Goal: Information Seeking & Learning: Compare options

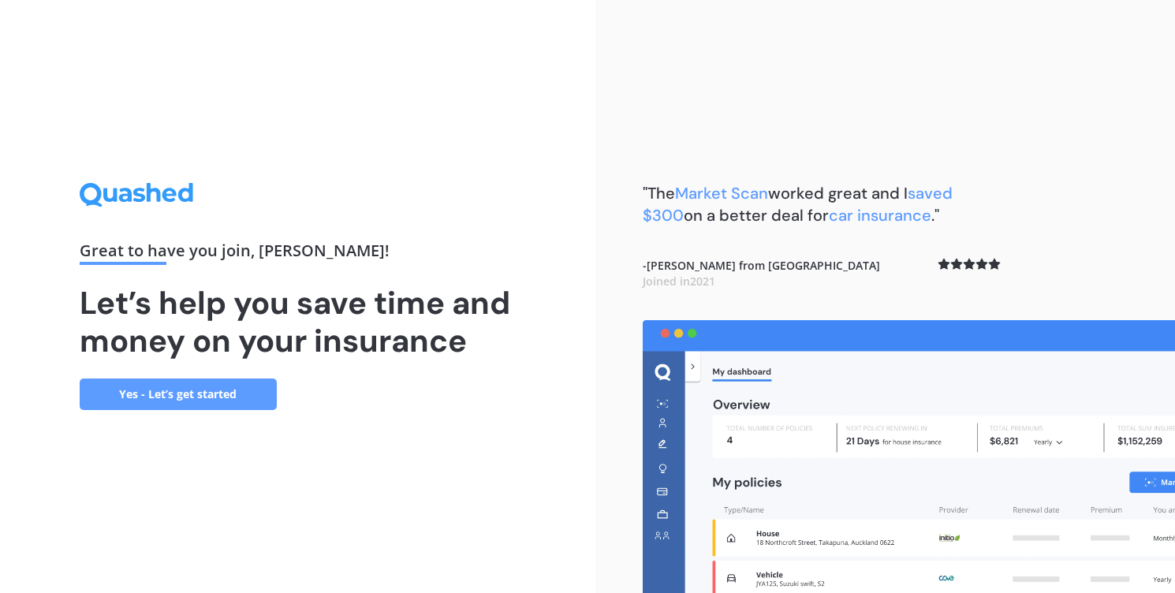
click at [183, 388] on link "Yes - Let’s get started" at bounding box center [178, 394] width 197 height 32
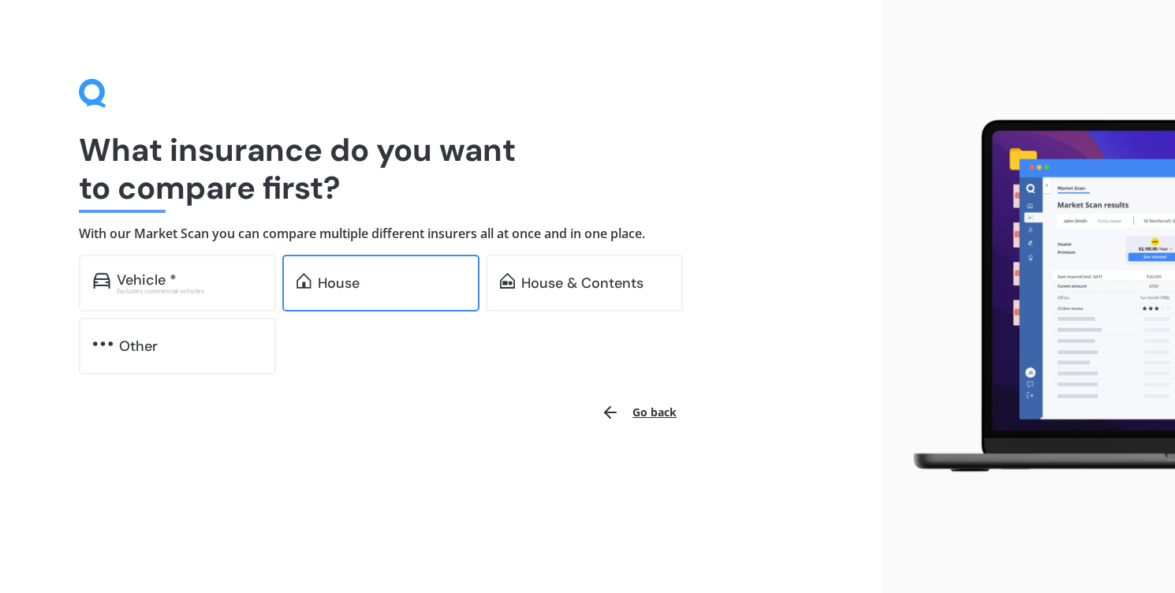
click at [389, 289] on div "House" at bounding box center [391, 283] width 147 height 16
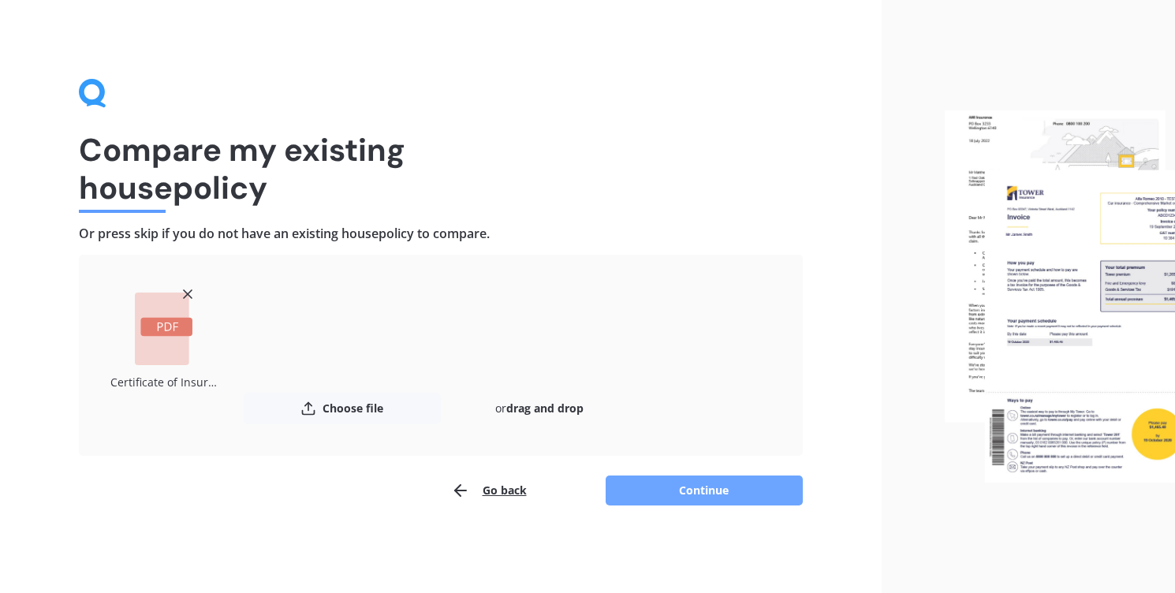
click at [705, 486] on button "Continue" at bounding box center [704, 490] width 197 height 30
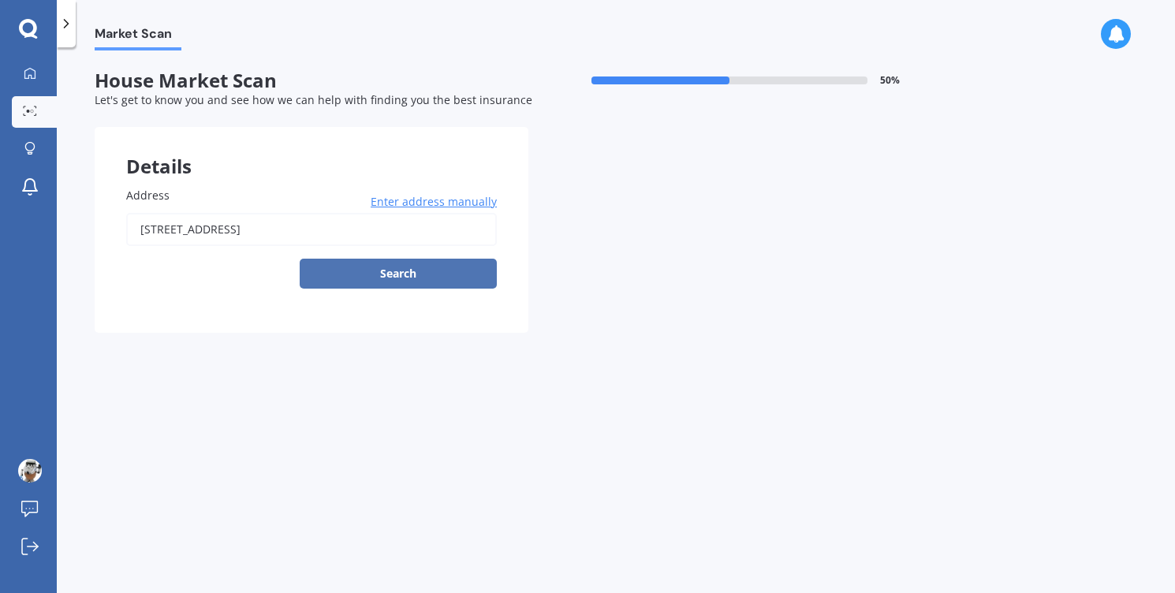
click at [390, 282] on button "Search" at bounding box center [398, 274] width 197 height 30
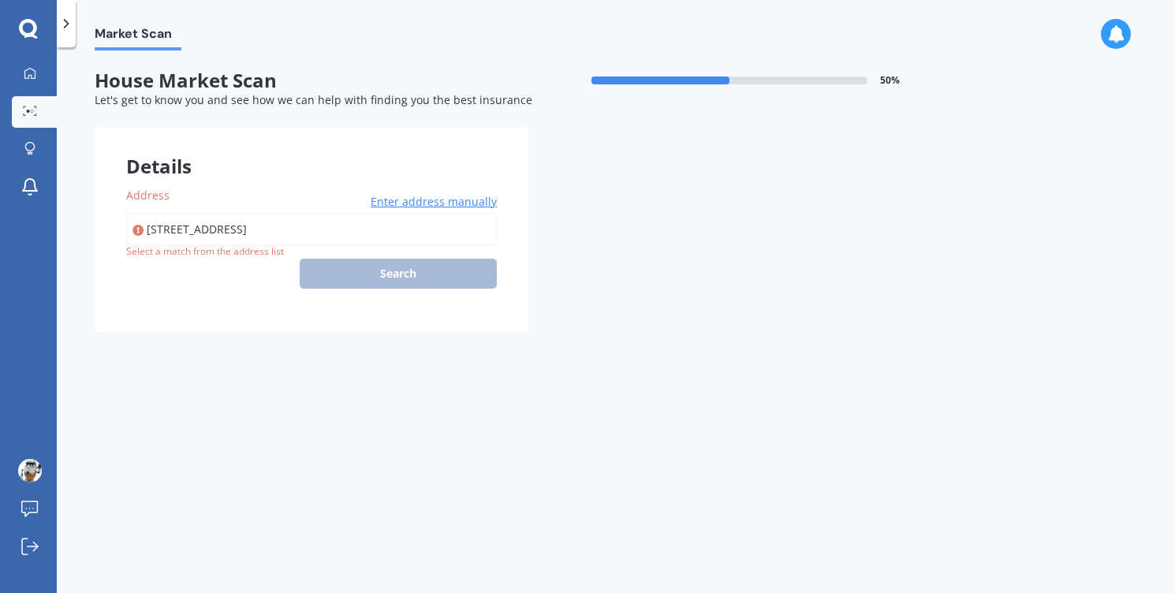
type input "[STREET_ADDRESS]"
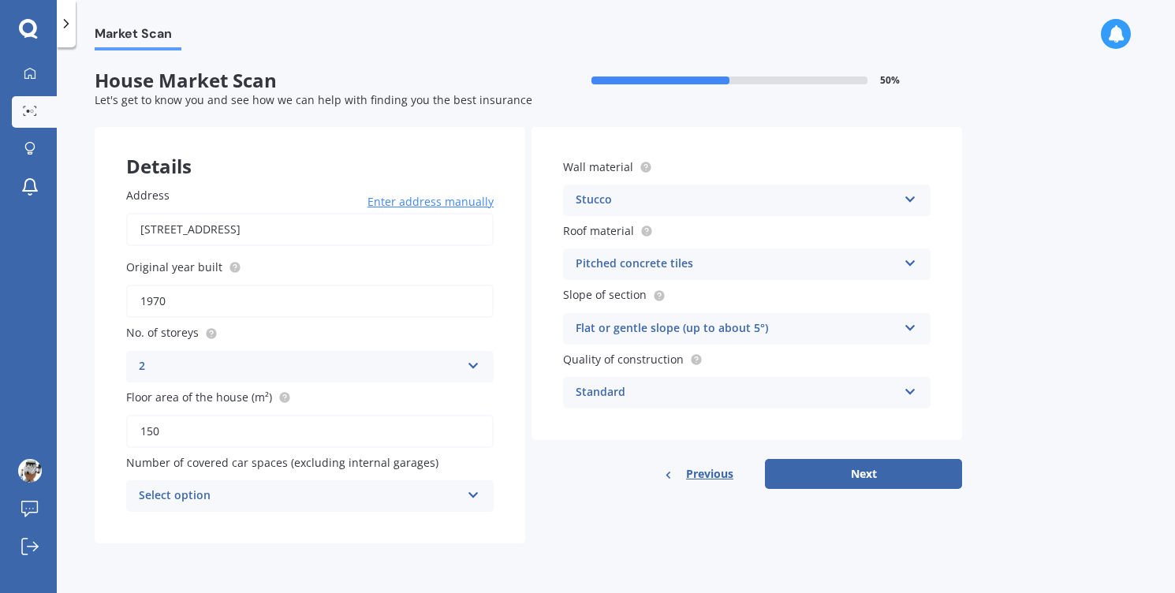
click at [205, 301] on input "1970" at bounding box center [309, 301] width 367 height 33
type input "1979"
click at [207, 363] on div "2" at bounding box center [300, 366] width 322 height 19
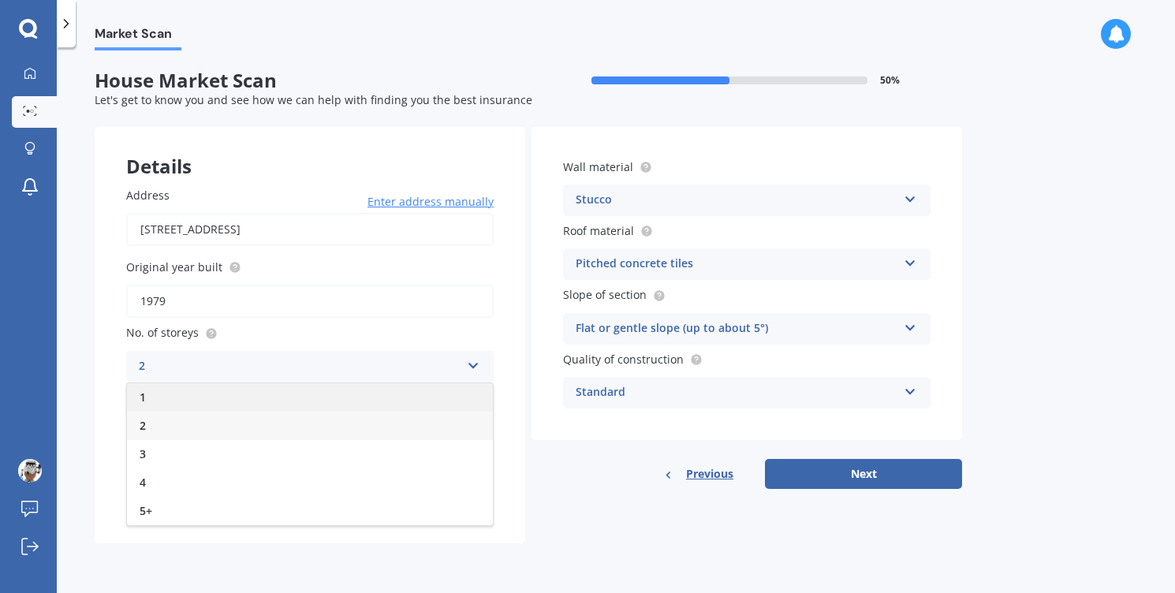
click at [185, 398] on div "1" at bounding box center [310, 397] width 366 height 28
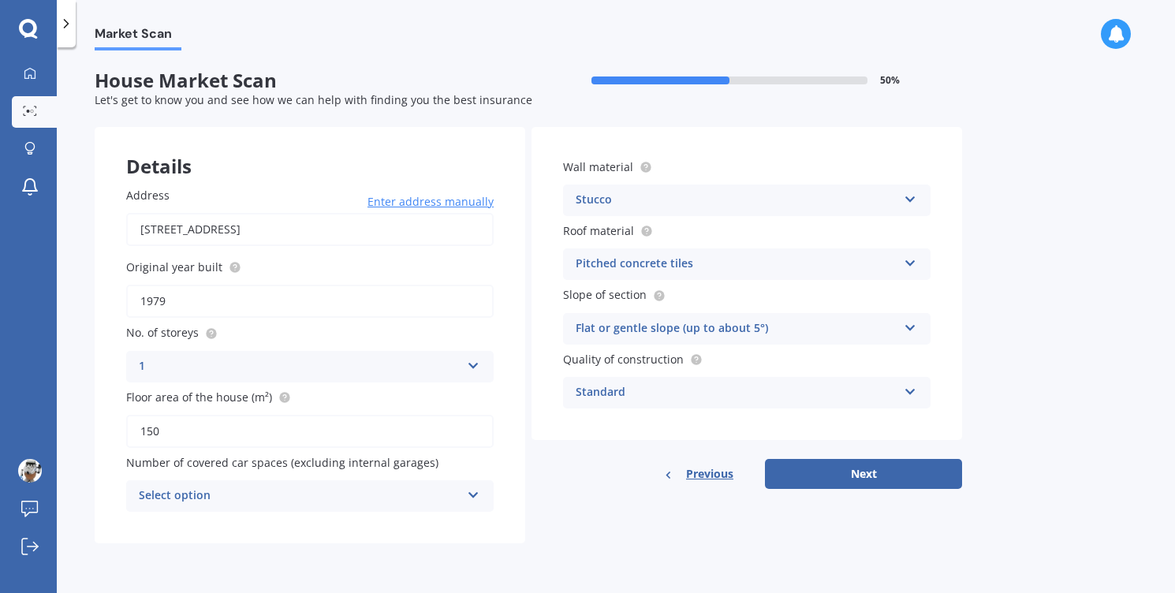
click at [467, 498] on icon at bounding box center [473, 491] width 13 height 11
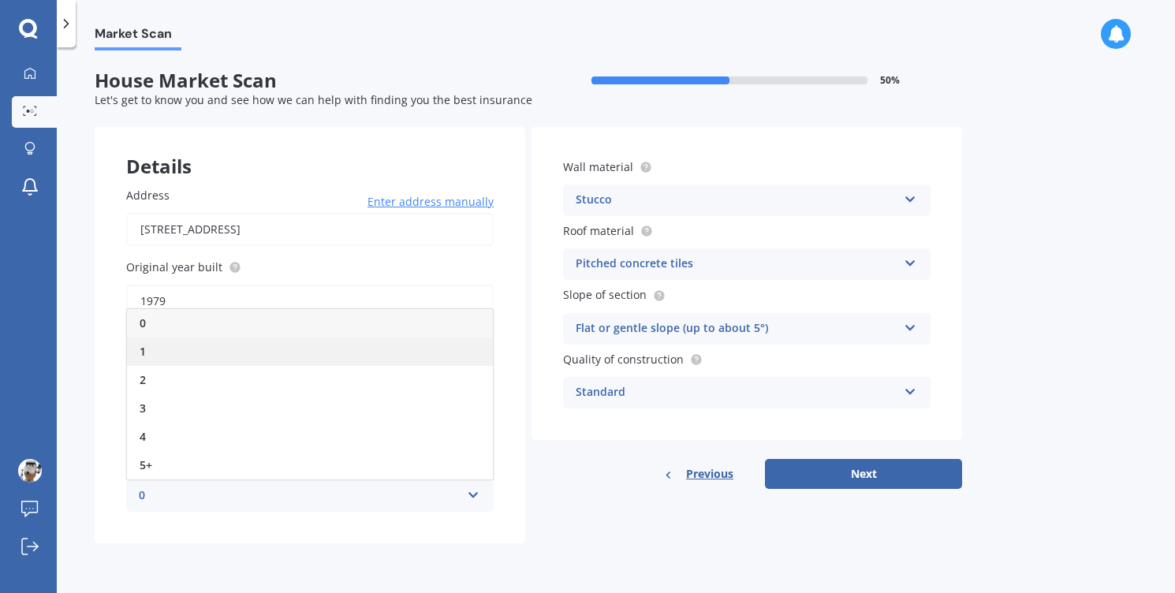
click at [229, 352] on div "1" at bounding box center [310, 351] width 366 height 28
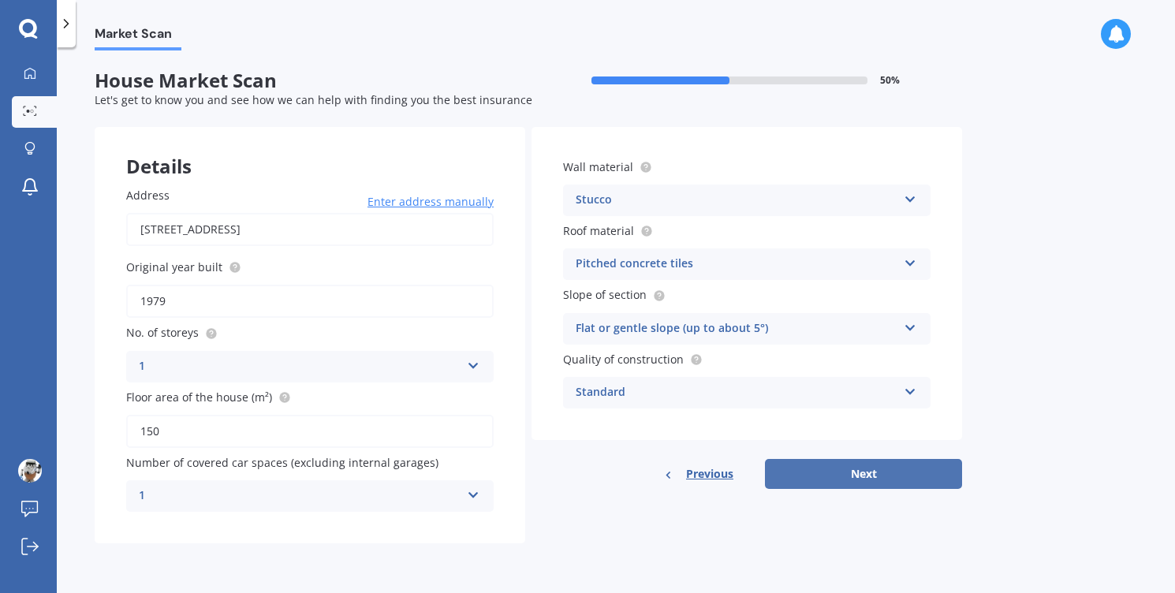
click at [854, 471] on button "Next" at bounding box center [863, 474] width 197 height 30
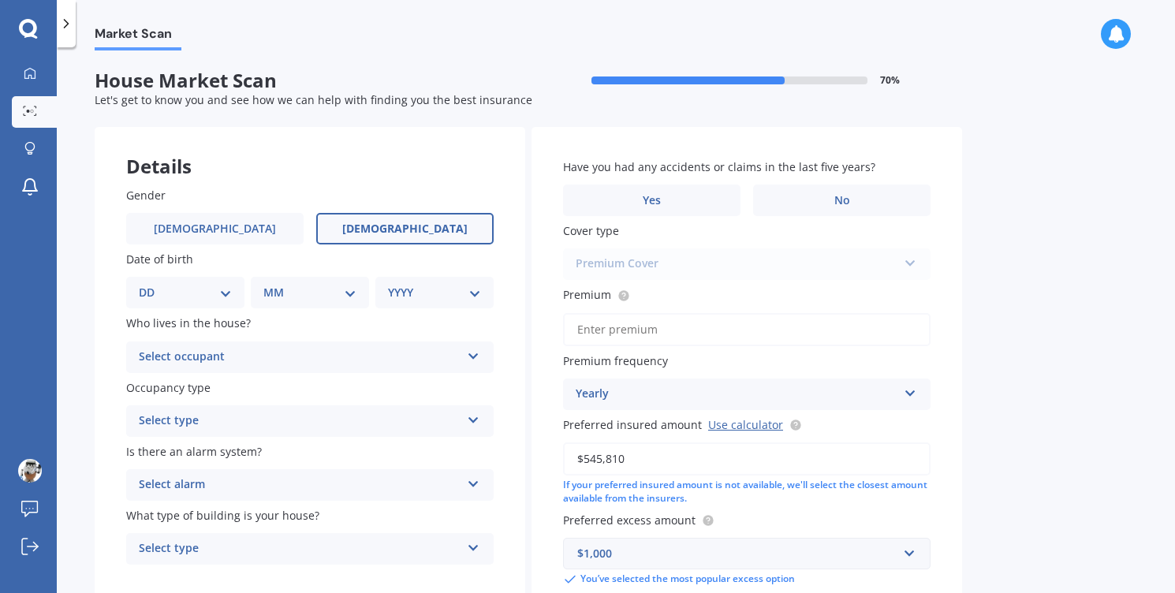
click at [403, 231] on span "[DEMOGRAPHIC_DATA]" at bounding box center [404, 228] width 125 height 13
click at [0, 0] on input "[DEMOGRAPHIC_DATA]" at bounding box center [0, 0] width 0 height 0
click at [232, 294] on div "DD 01 02 03 04 05 06 07 08 09 10 11 12 13 14 15 16 17 18 19 20 21 22 23 24 25 2…" at bounding box center [185, 293] width 118 height 32
click at [222, 295] on select "DD 01 02 03 04 05 06 07 08 09 10 11 12 13 14 15 16 17 18 19 20 21 22 23 24 25 2…" at bounding box center [185, 292] width 93 height 17
select select "25"
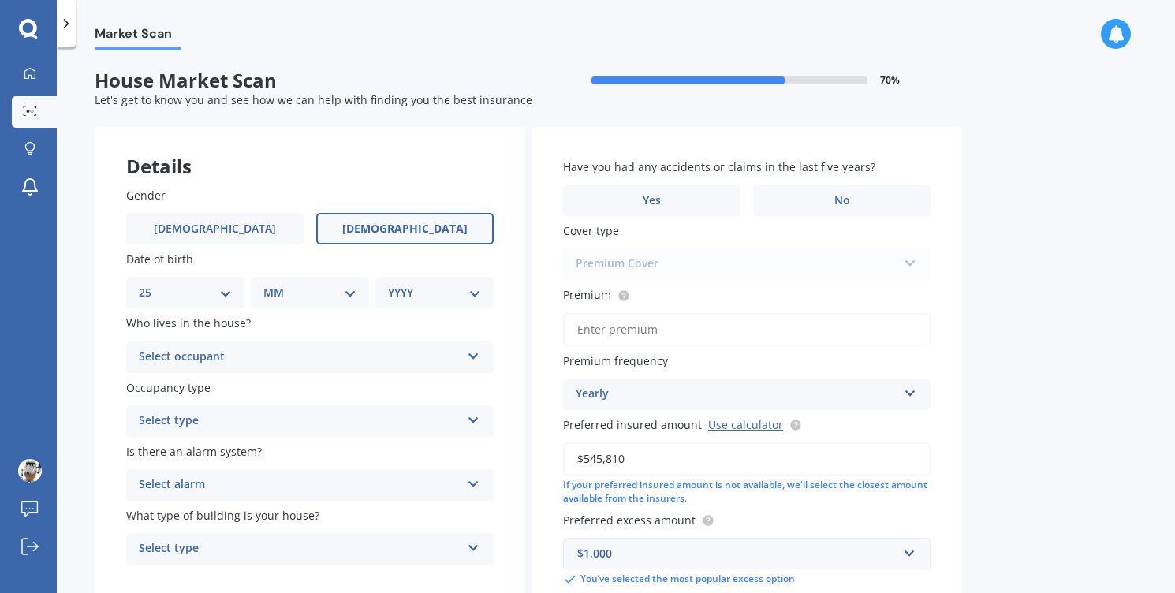
click at [151, 285] on select "DD 01 02 03 04 05 06 07 08 09 10 11 12 13 14 15 16 17 18 19 20 21 22 23 24 25 2…" at bounding box center [185, 292] width 93 height 17
click at [352, 295] on select "MM 01 02 03 04 05 06 07 08 09 10 11 12" at bounding box center [313, 292] width 87 height 17
select select "05"
click at [270, 285] on select "MM 01 02 03 04 05 06 07 08 09 10 11 12" at bounding box center [313, 292] width 87 height 17
click at [436, 295] on select "YYYY 2009 2008 2007 2006 2005 2004 2003 2002 2001 2000 1999 1998 1997 1996 1995…" at bounding box center [431, 292] width 87 height 17
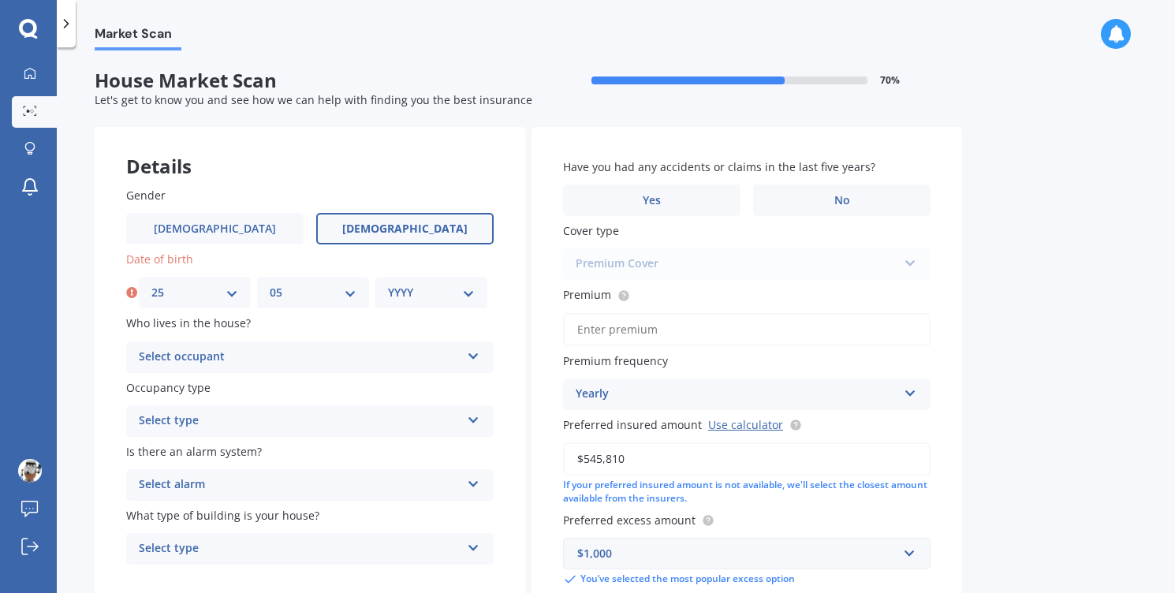
select select "1970"
click at [388, 285] on select "YYYY 2009 2008 2007 2006 2005 2004 2003 2002 2001 2000 1999 1998 1997 1996 1995…" at bounding box center [431, 292] width 87 height 17
click at [273, 357] on div "Select occupant" at bounding box center [300, 357] width 322 height 19
click at [230, 391] on div "Owner" at bounding box center [310, 388] width 366 height 28
click at [260, 430] on div "Select type" at bounding box center [300, 421] width 322 height 19
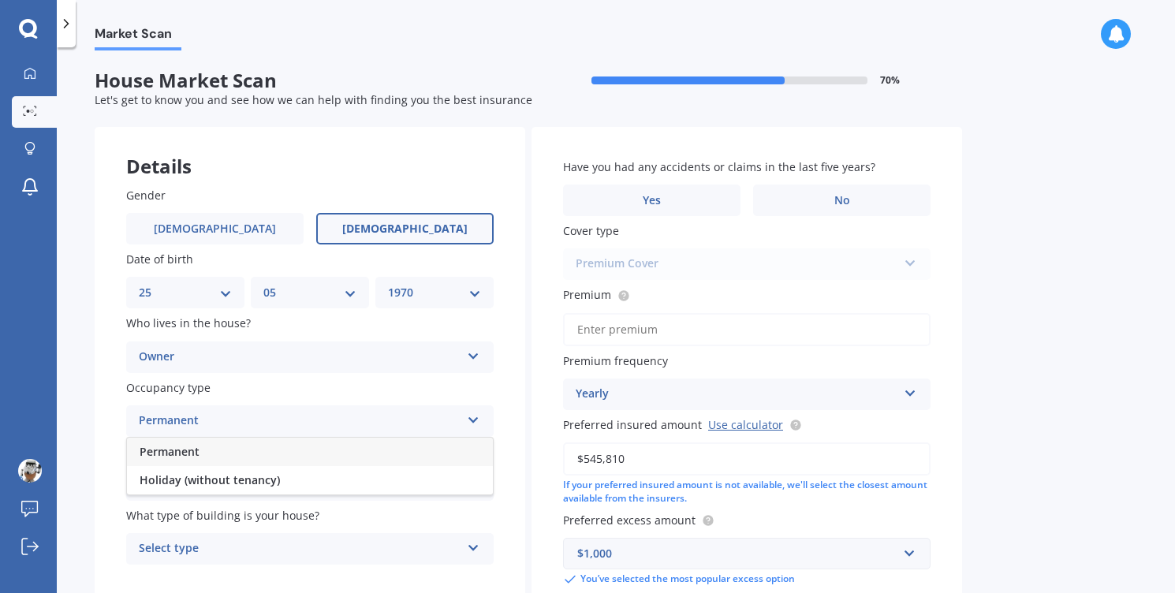
click at [207, 458] on div "Permanent" at bounding box center [310, 452] width 366 height 28
click at [263, 482] on div "Select alarm" at bounding box center [300, 484] width 322 height 19
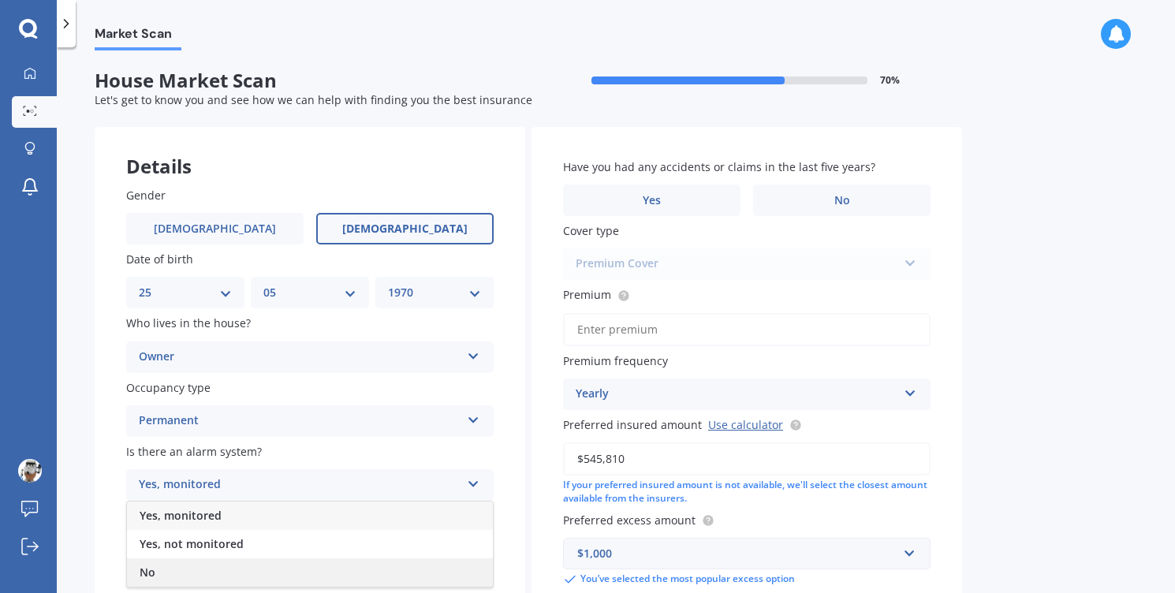
click at [195, 568] on div "No" at bounding box center [310, 572] width 366 height 28
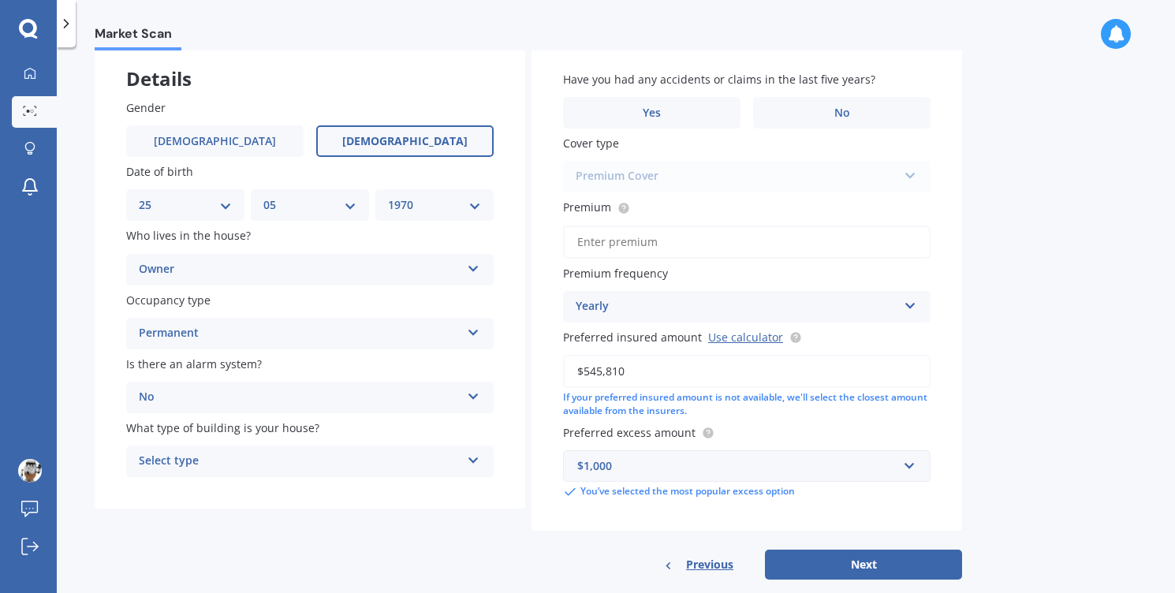
scroll to position [92, 0]
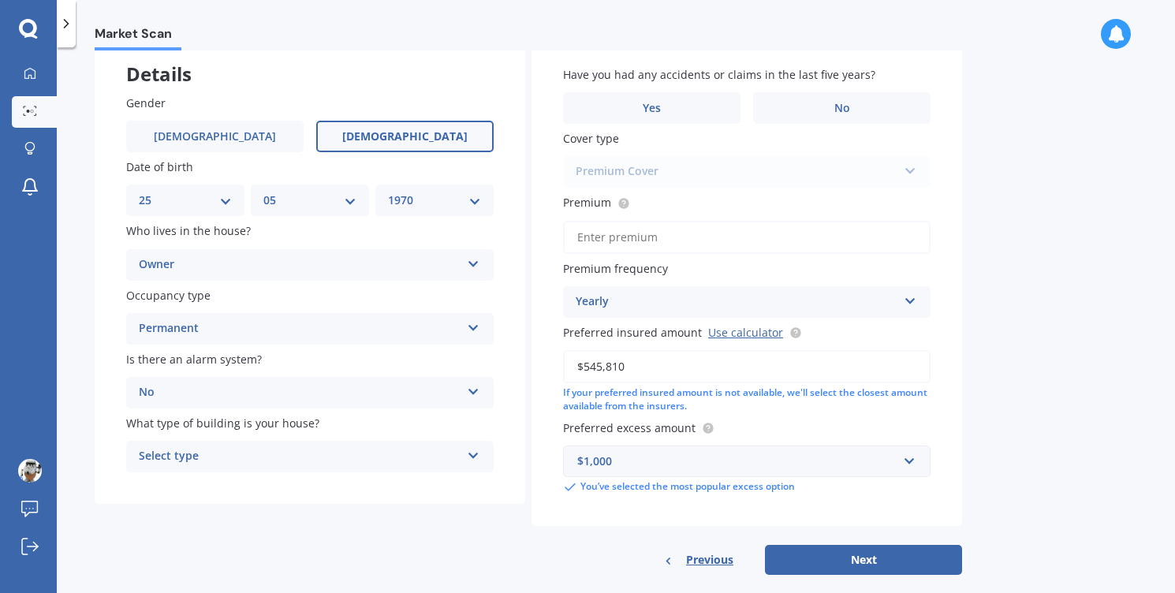
click at [238, 459] on div "Select type" at bounding box center [300, 456] width 322 height 19
click at [184, 490] on span "Freestanding" at bounding box center [175, 486] width 70 height 15
click at [847, 106] on span "No" at bounding box center [842, 108] width 16 height 13
click at [0, 0] on input "No" at bounding box center [0, 0] width 0 height 0
click at [658, 246] on input "Premium" at bounding box center [746, 237] width 367 height 33
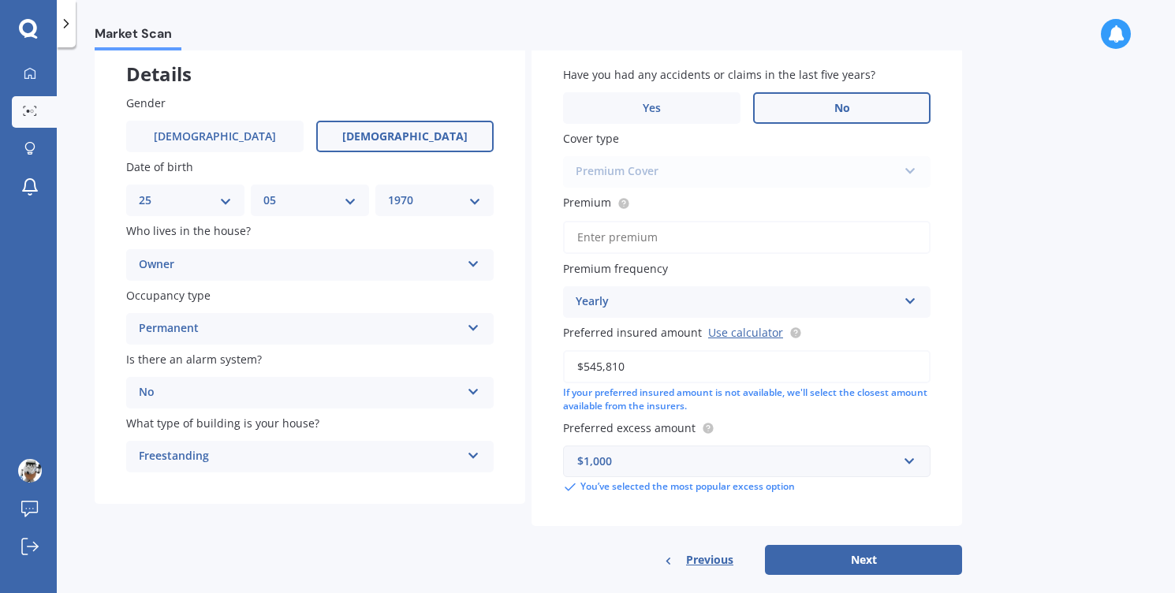
paste input "$1,714.71"
click at [585, 243] on input "$1,714.71" at bounding box center [746, 237] width 367 height 33
type input "$1,714.71"
click at [861, 561] on button "Next" at bounding box center [863, 560] width 197 height 30
select select "25"
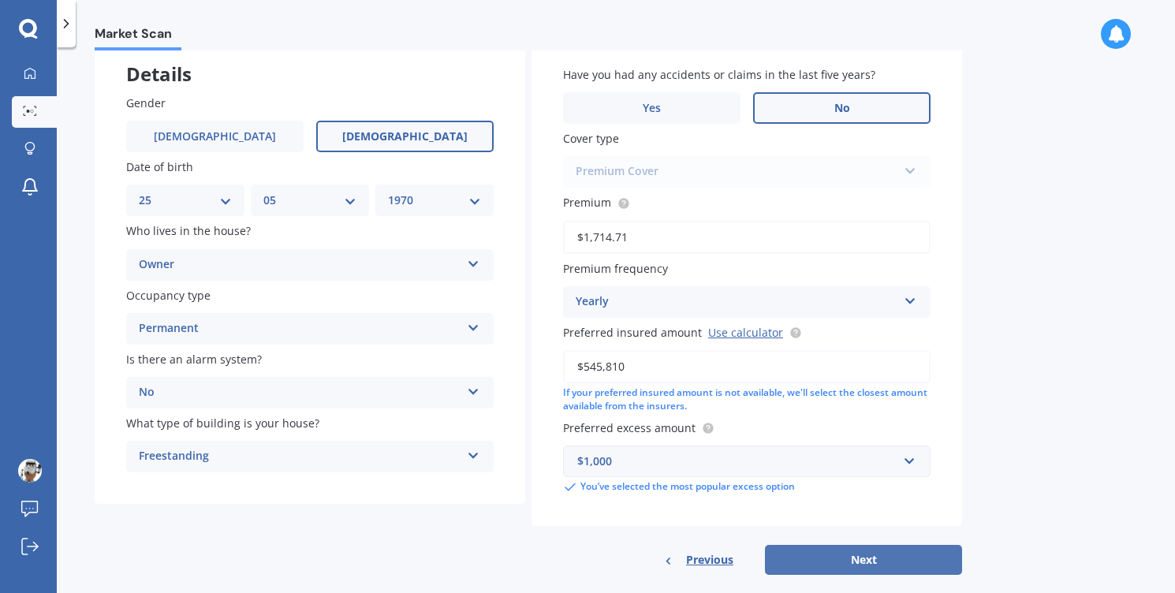
select select "05"
select select "1970"
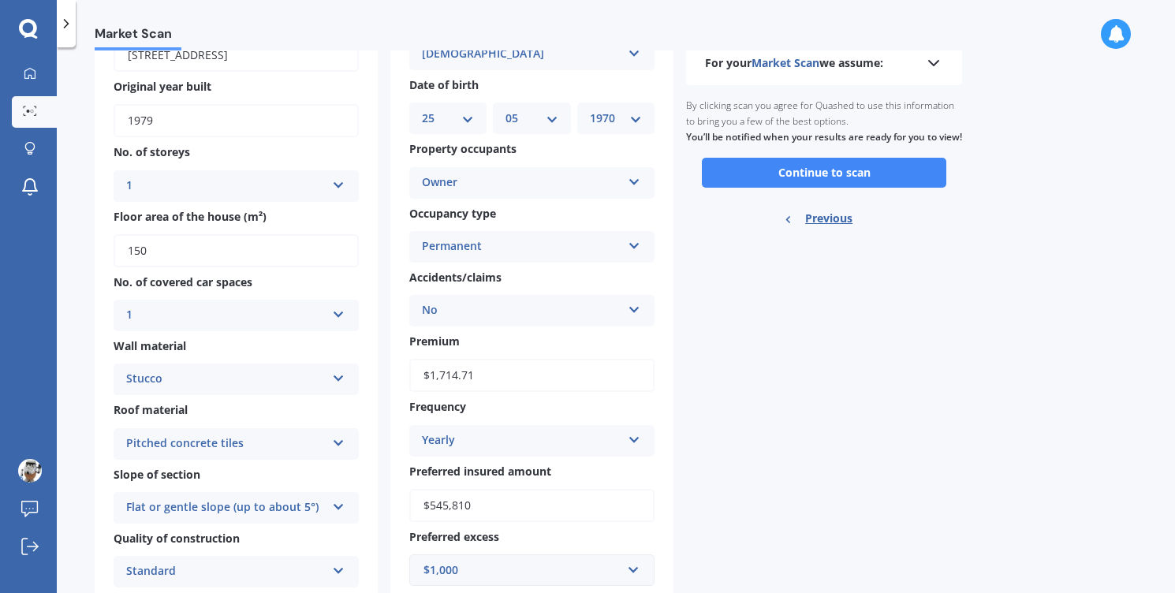
scroll to position [122, 0]
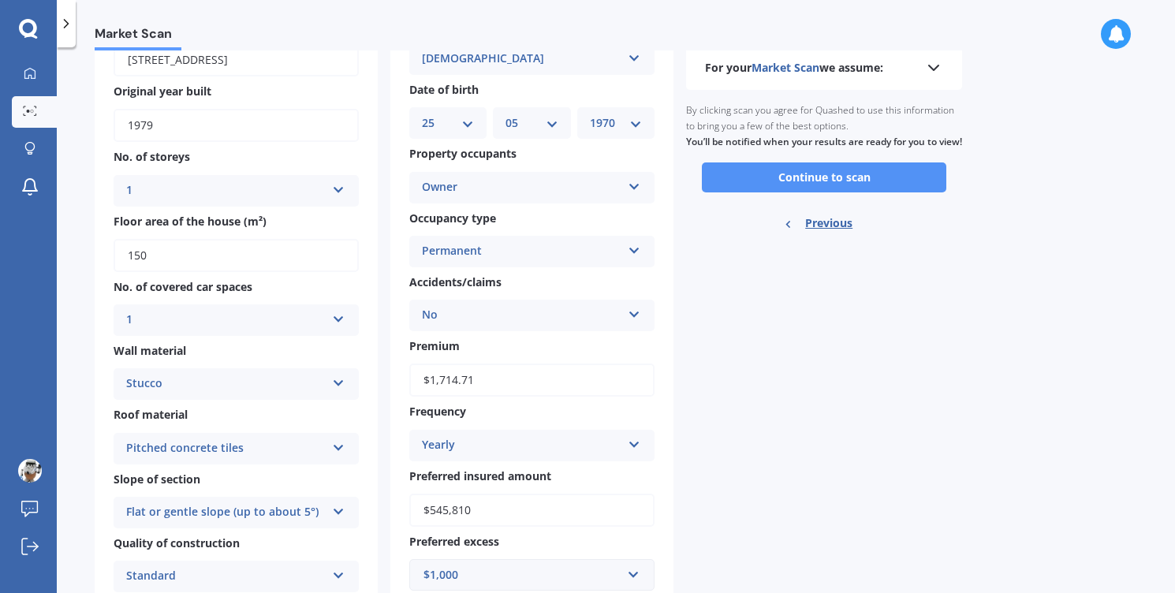
click at [782, 188] on button "Continue to scan" at bounding box center [824, 177] width 244 height 30
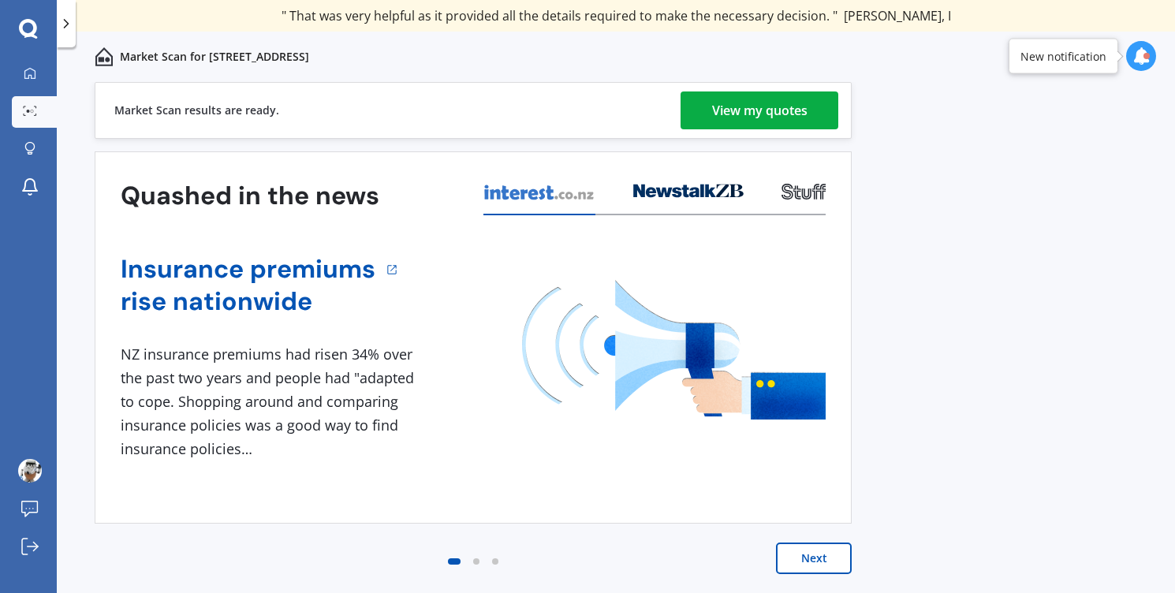
click at [752, 116] on div "View my quotes" at bounding box center [759, 110] width 95 height 38
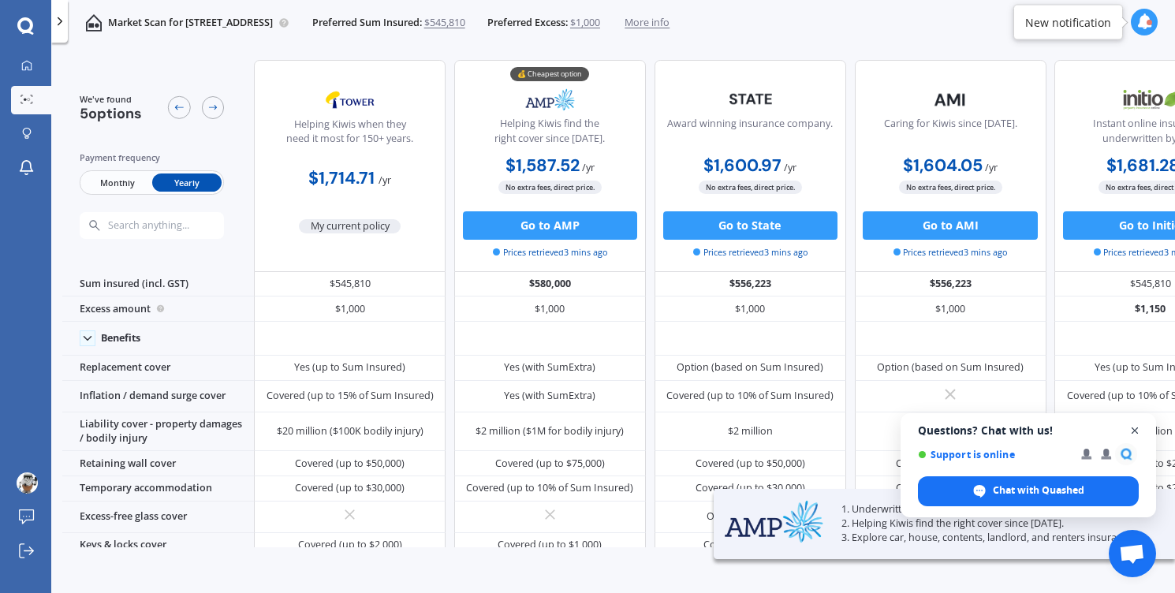
click at [1132, 431] on span "Close chat" at bounding box center [1135, 431] width 20 height 20
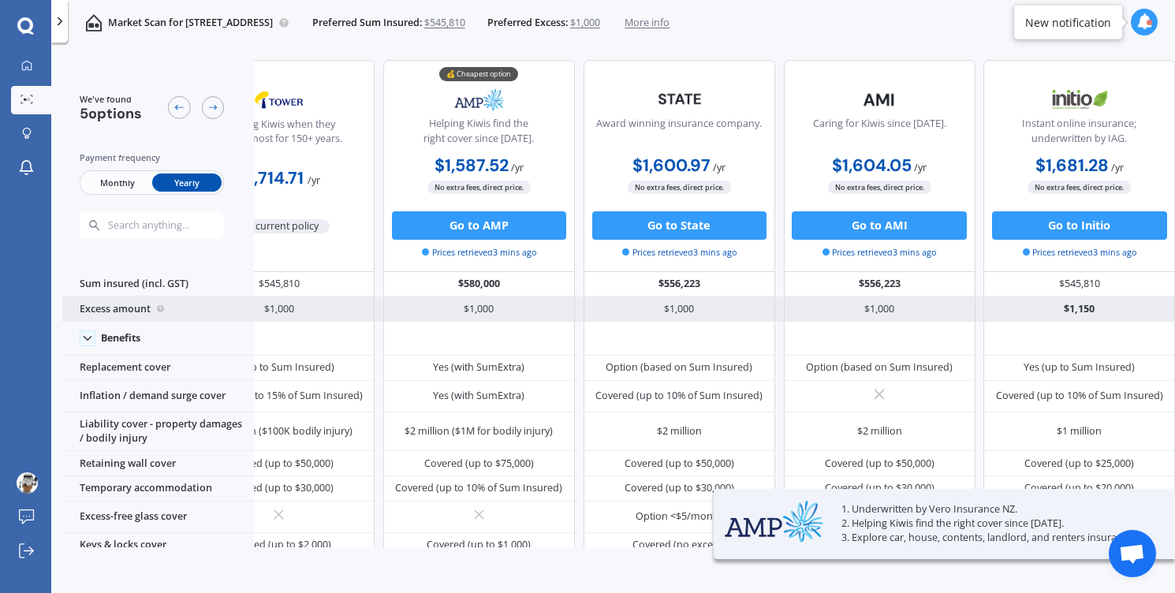
scroll to position [0, 86]
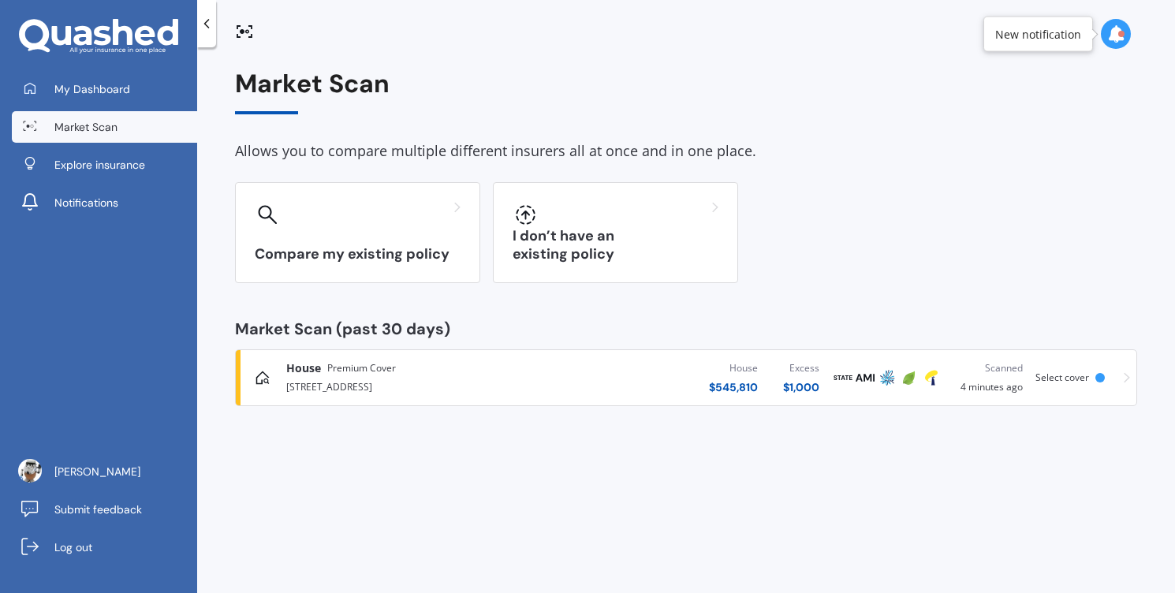
click at [1127, 378] on icon at bounding box center [1127, 378] width 6 height 10
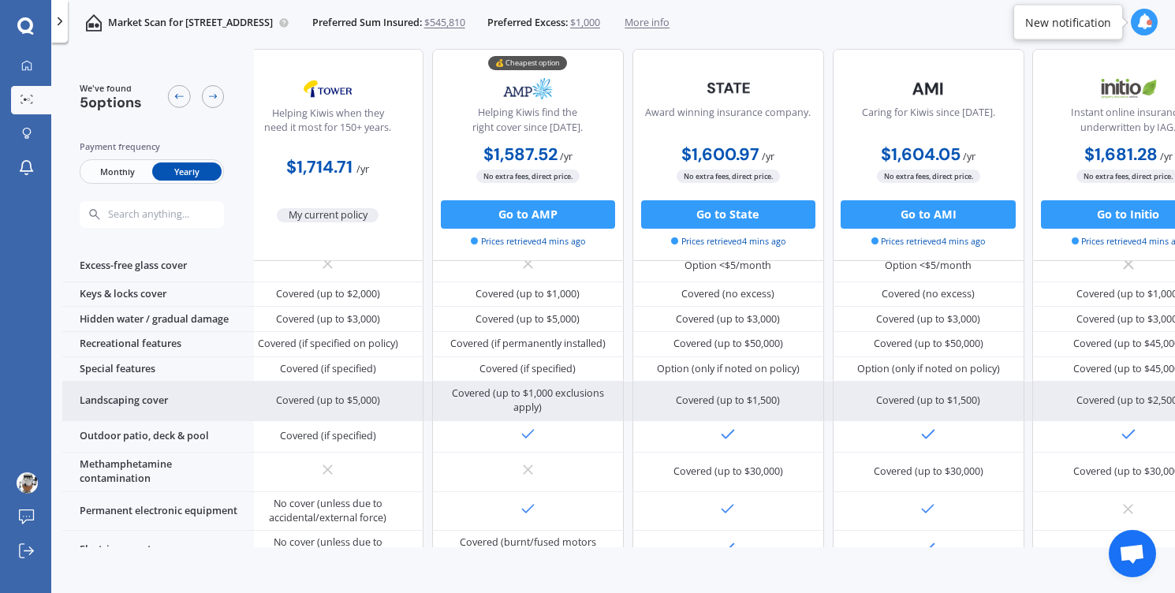
scroll to position [277, 24]
